Goal: Find specific page/section: Find specific page/section

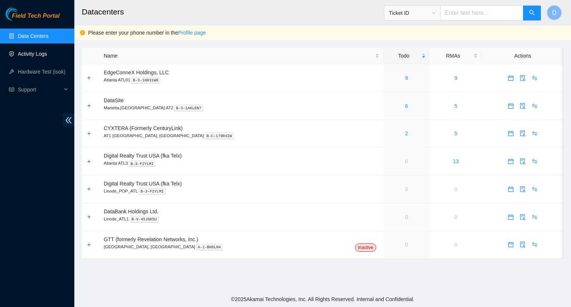
drag, startPoint x: 0, startPoint y: 0, endPoint x: 36, endPoint y: 59, distance: 69.0
click at [36, 57] on link "Activity Logs" at bounding box center [32, 54] width 29 height 6
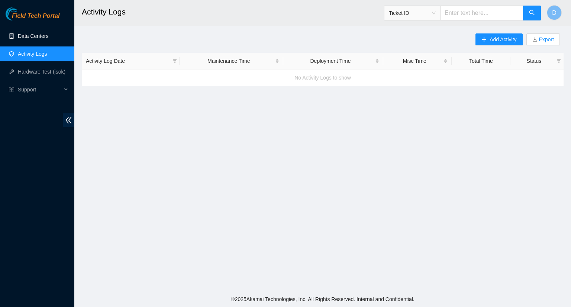
click at [33, 36] on link "Data Centers" at bounding box center [33, 36] width 31 height 6
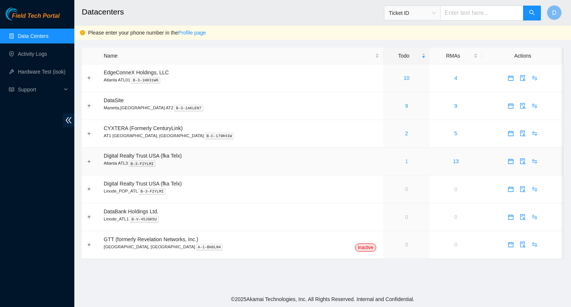
click at [405, 162] on link "1" at bounding box center [406, 161] width 3 height 6
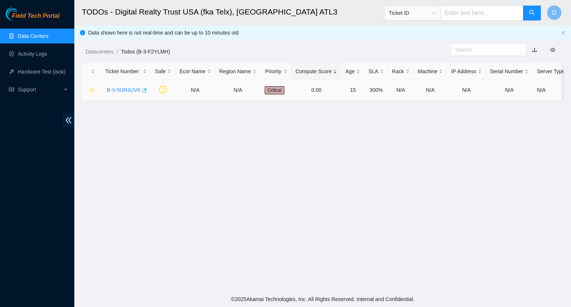
click at [144, 88] on icon "button" at bounding box center [143, 90] width 5 height 5
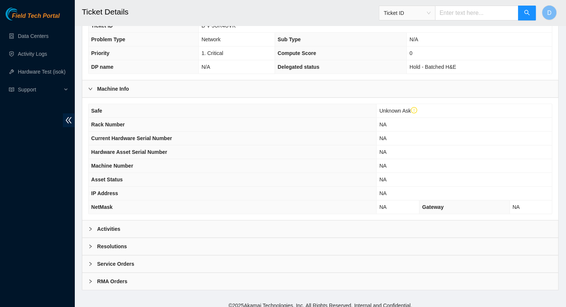
scroll to position [209, 0]
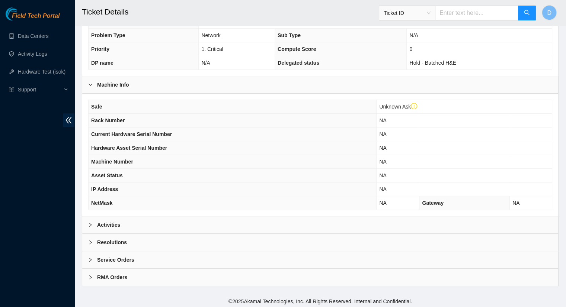
click at [105, 221] on b "Activities" at bounding box center [108, 225] width 23 height 8
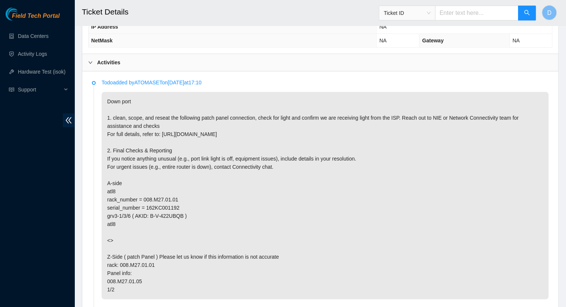
scroll to position [395, 0]
